Goal: Find specific page/section: Find specific page/section

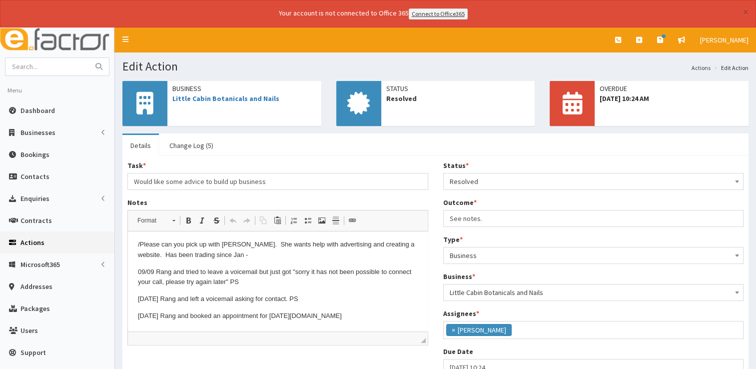
scroll to position [52, 0]
click at [31, 117] on link "Dashboard" at bounding box center [57, 110] width 114 height 22
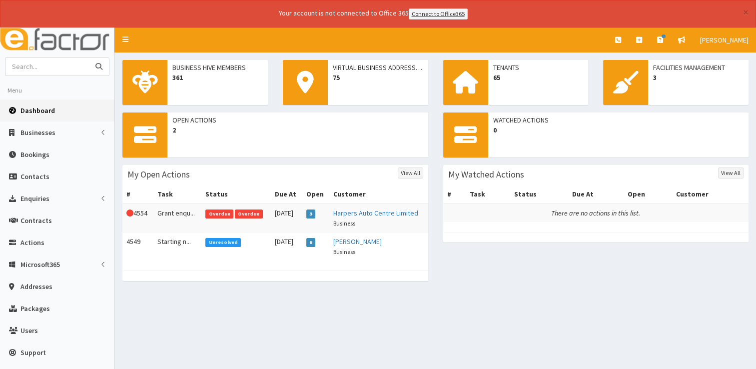
click at [29, 65] on input "text" at bounding box center [47, 66] width 84 height 17
type input "deploy"
click at [89, 58] on button "submit" at bounding box center [99, 66] width 20 height 17
